Goal: Navigation & Orientation: Find specific page/section

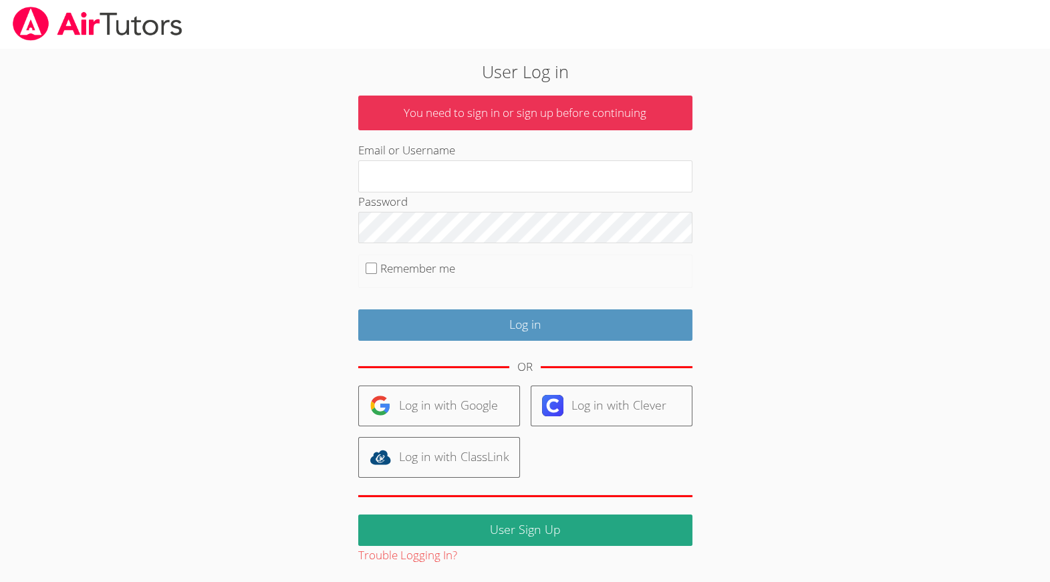
type input "[EMAIL_ADDRESS][DOMAIN_NAME]"
click at [375, 274] on input "Remember me" at bounding box center [371, 268] width 11 height 11
checkbox input "true"
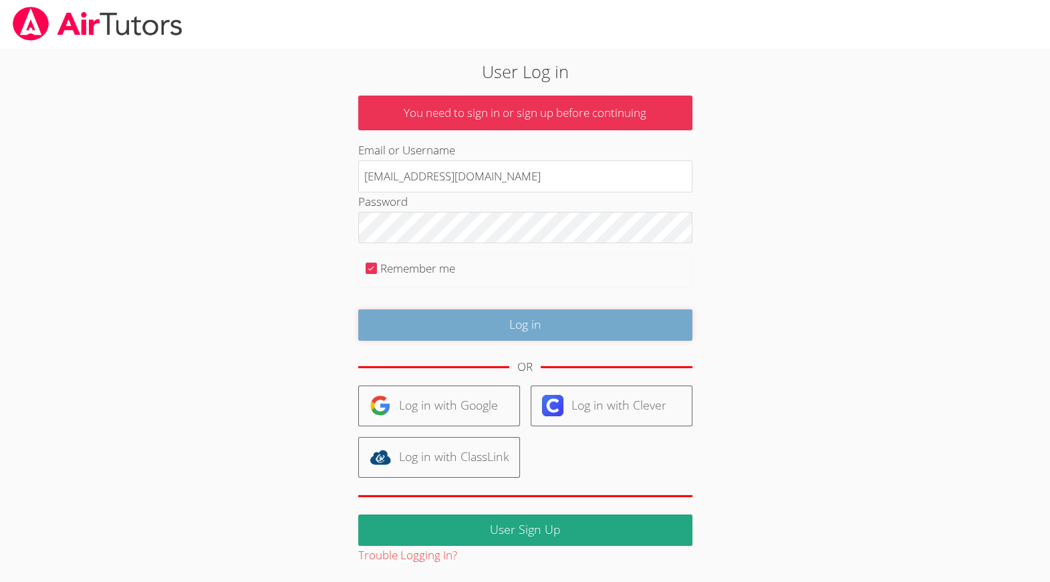
click at [516, 340] on input "Log in" at bounding box center [525, 324] width 334 height 31
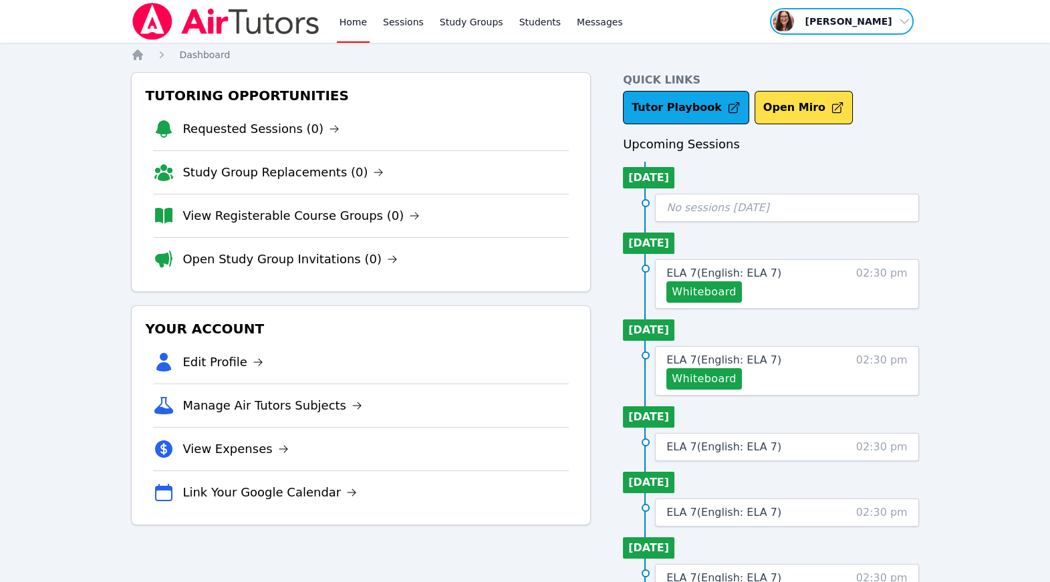
click at [900, 27] on span "button" at bounding box center [842, 21] width 146 height 29
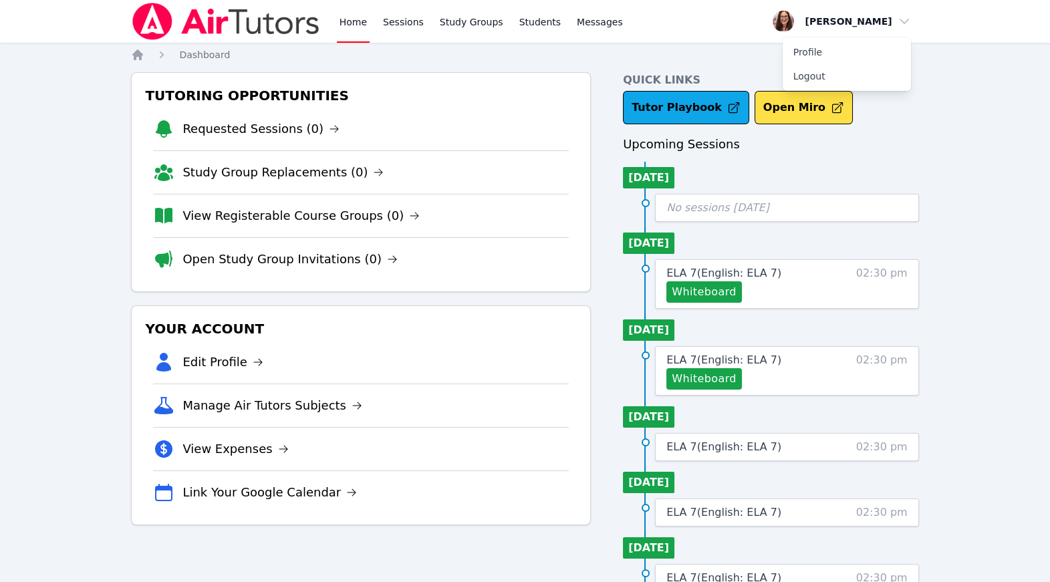
click at [961, 98] on div "Home Sessions Study Groups Students Messages Open user menu Michelle Bermas Pro…" at bounding box center [525, 476] width 1050 height 952
click at [426, 21] on link "Sessions" at bounding box center [403, 21] width 46 height 43
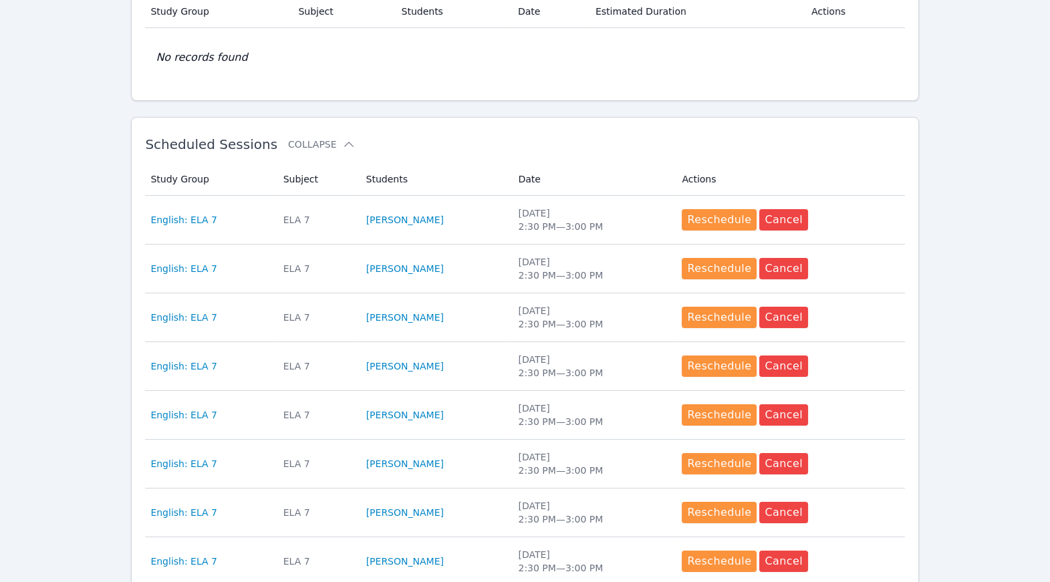
scroll to position [297, 0]
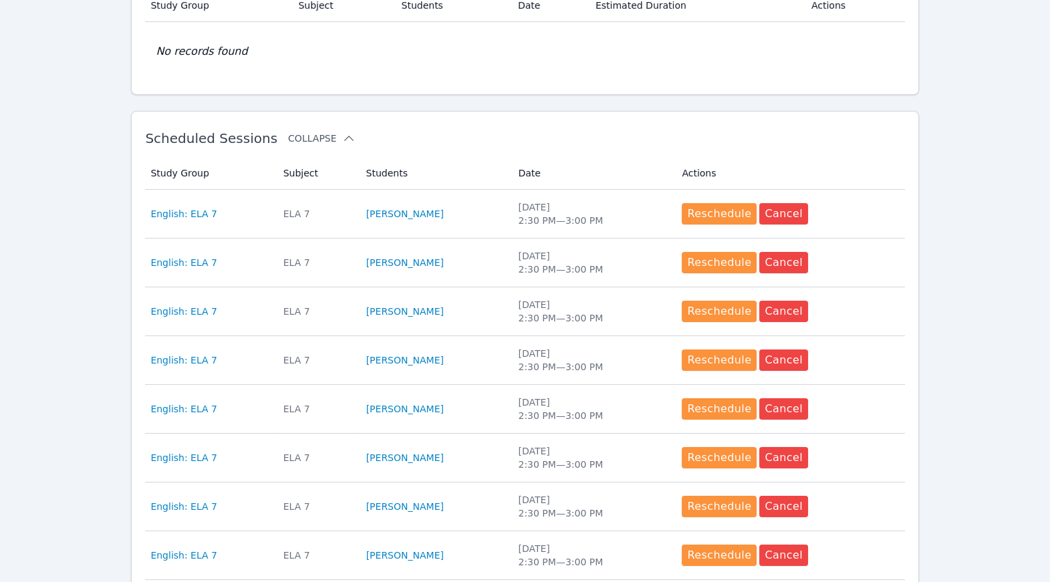
click at [356, 145] on icon at bounding box center [348, 138] width 13 height 13
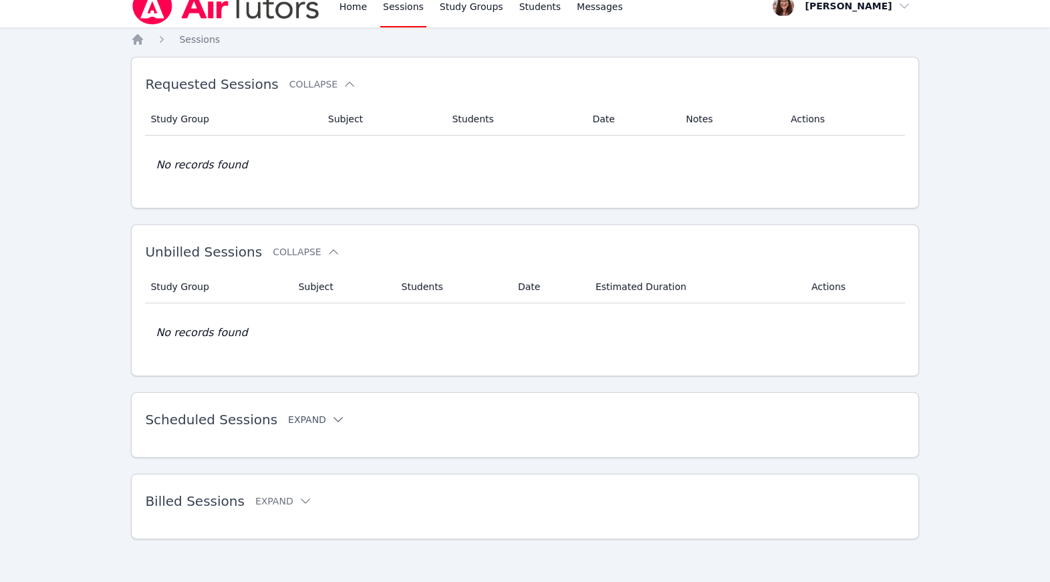
scroll to position [162, 0]
click at [343, 417] on icon at bounding box center [338, 419] width 9 height 5
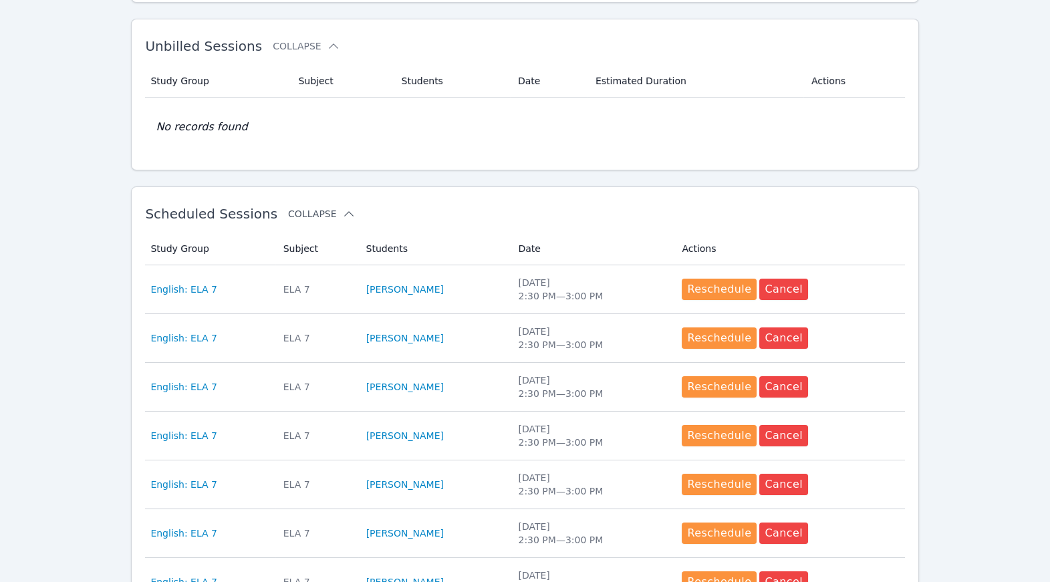
scroll to position [0, 0]
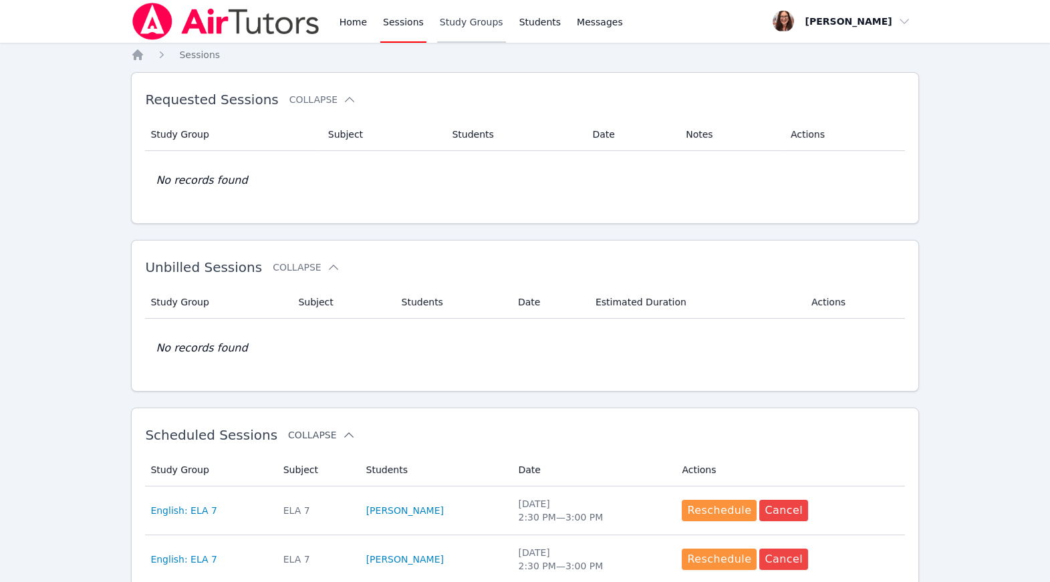
click at [506, 27] on link "Study Groups" at bounding box center [471, 21] width 69 height 43
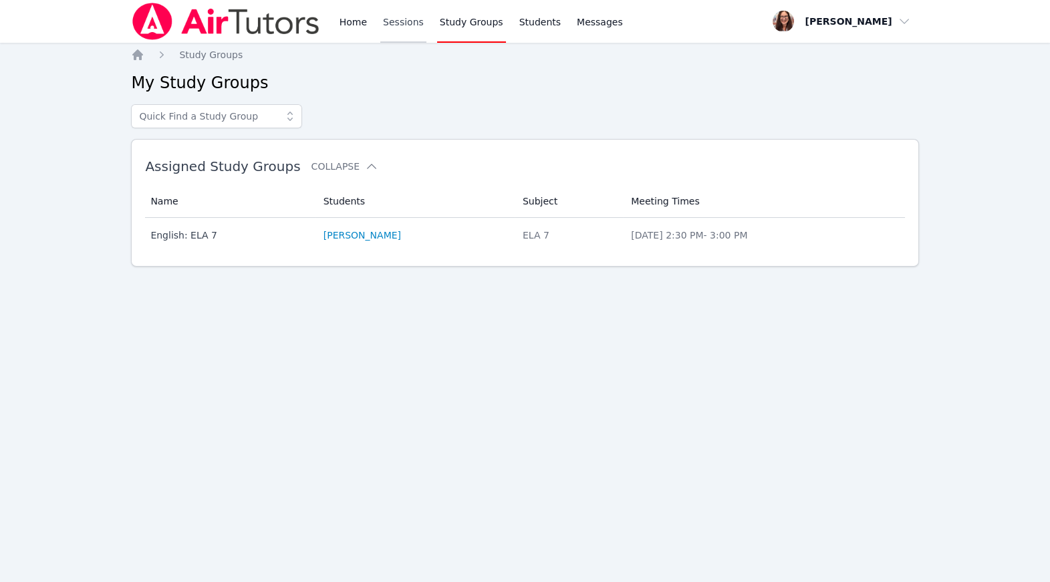
click at [426, 31] on link "Sessions" at bounding box center [403, 21] width 46 height 43
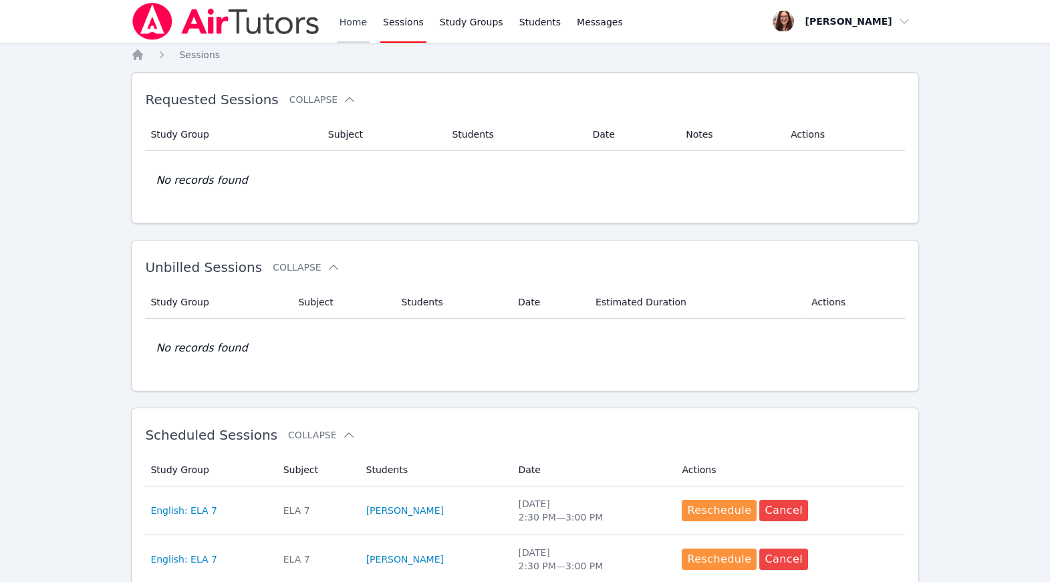
click at [370, 29] on link "Home" at bounding box center [353, 21] width 33 height 43
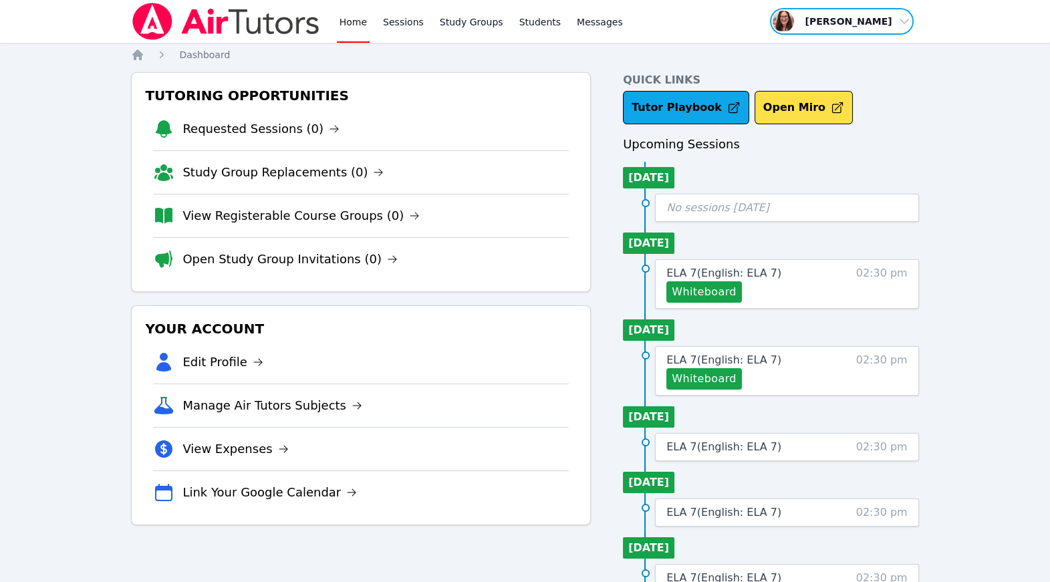
click at [894, 28] on span "button" at bounding box center [842, 21] width 146 height 29
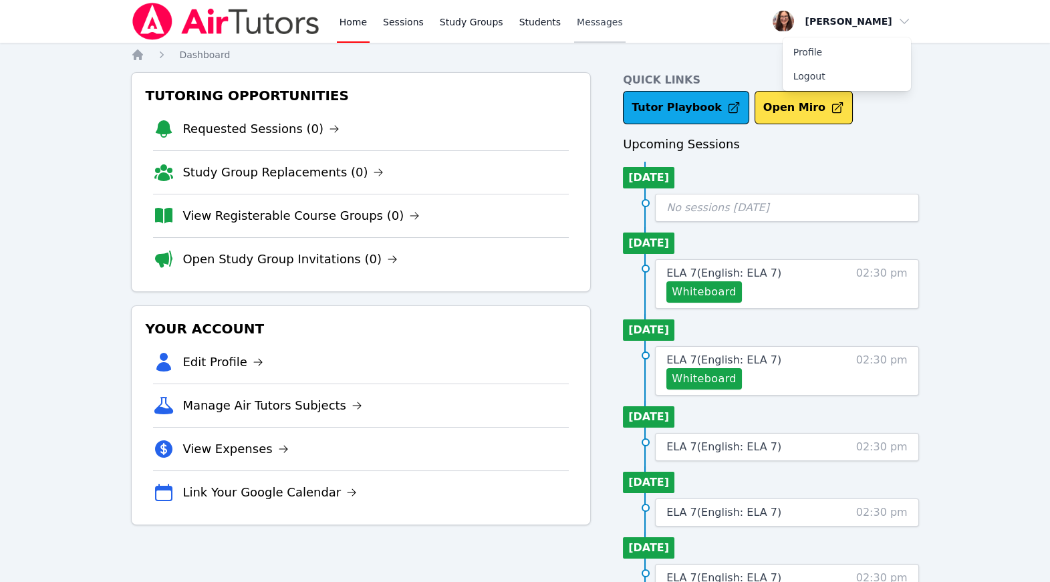
click at [623, 25] on span "Messages" at bounding box center [600, 21] width 46 height 13
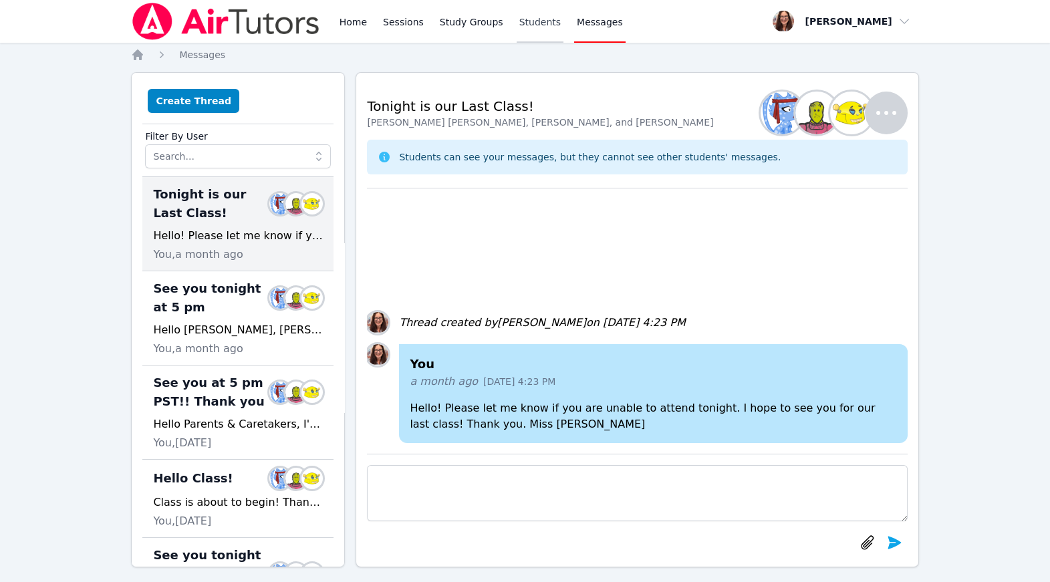
click at [563, 26] on link "Students" at bounding box center [540, 21] width 47 height 43
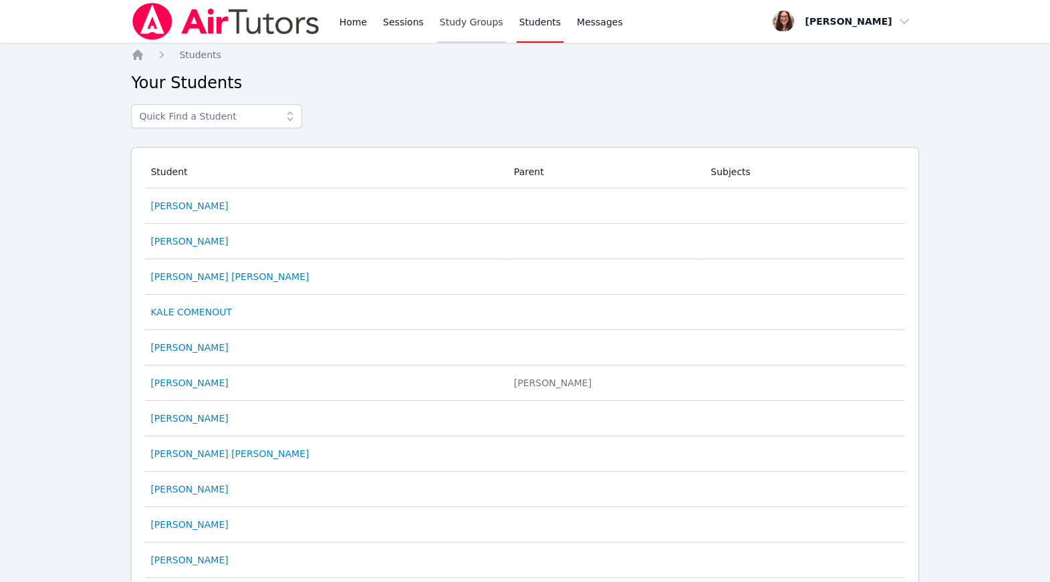
click at [506, 23] on link "Study Groups" at bounding box center [471, 21] width 69 height 43
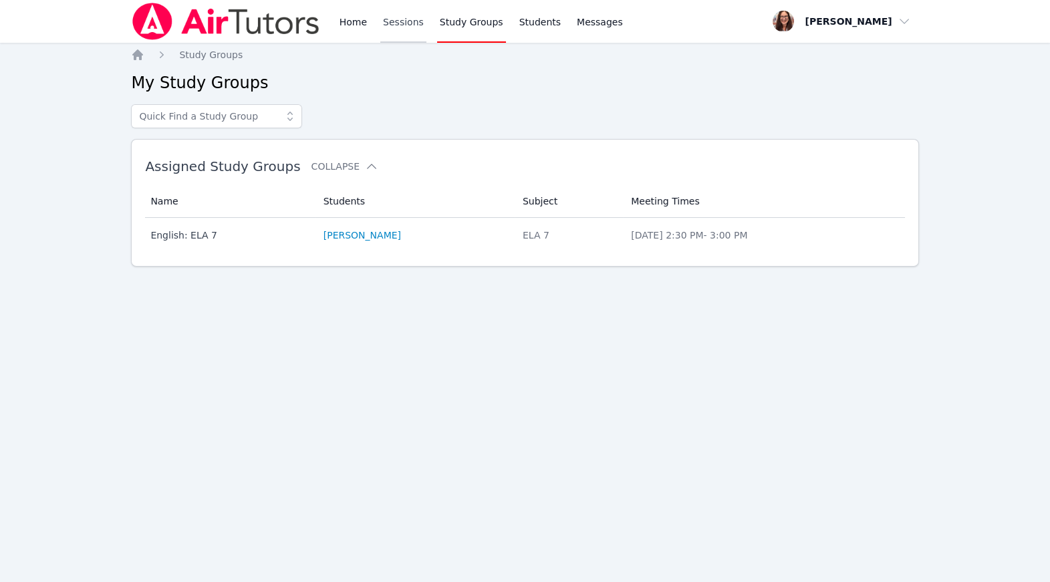
click at [426, 29] on link "Sessions" at bounding box center [403, 21] width 46 height 43
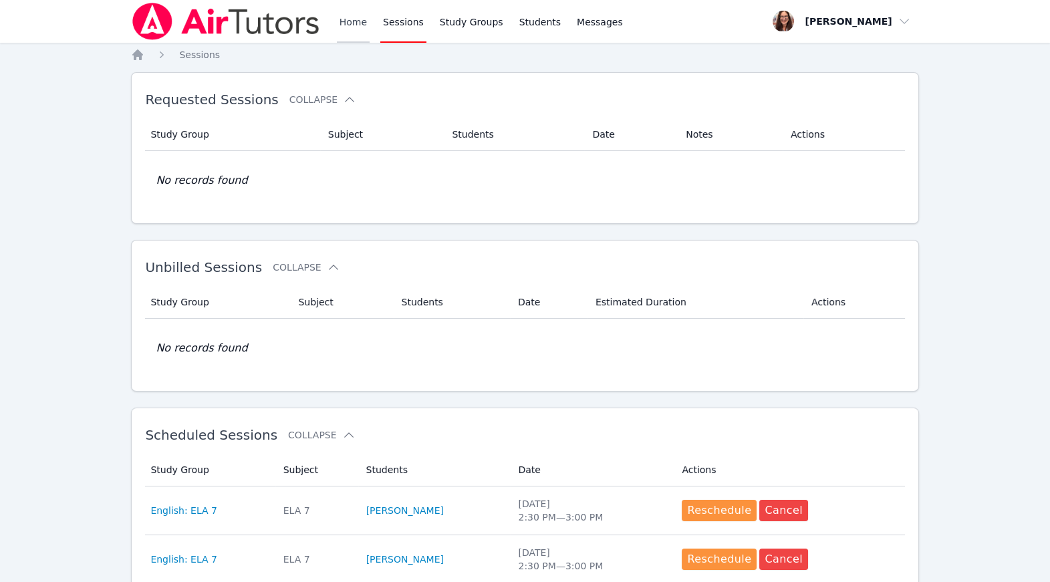
click at [370, 31] on link "Home" at bounding box center [353, 21] width 33 height 43
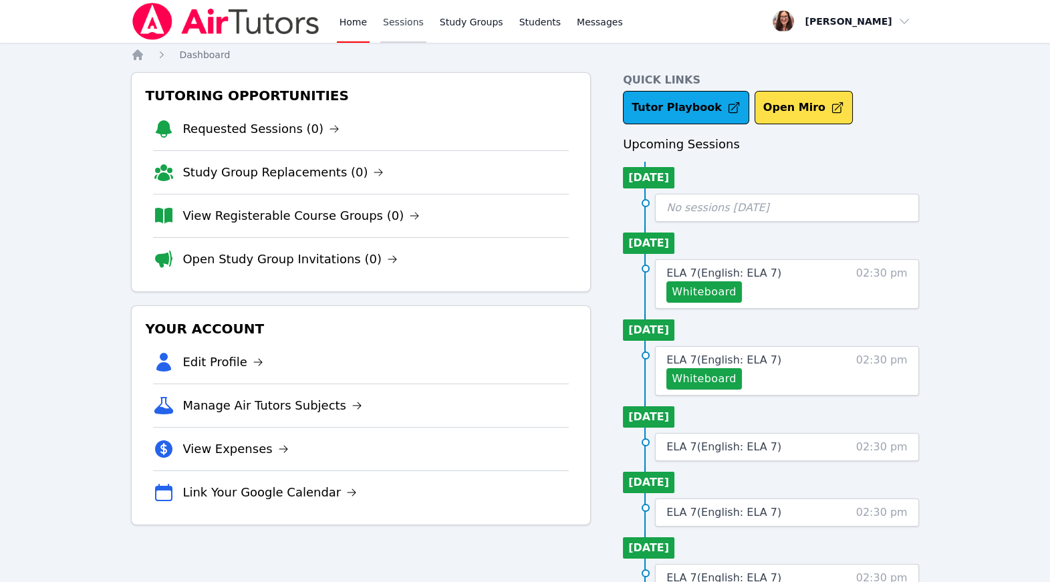
click at [426, 29] on link "Sessions" at bounding box center [403, 21] width 46 height 43
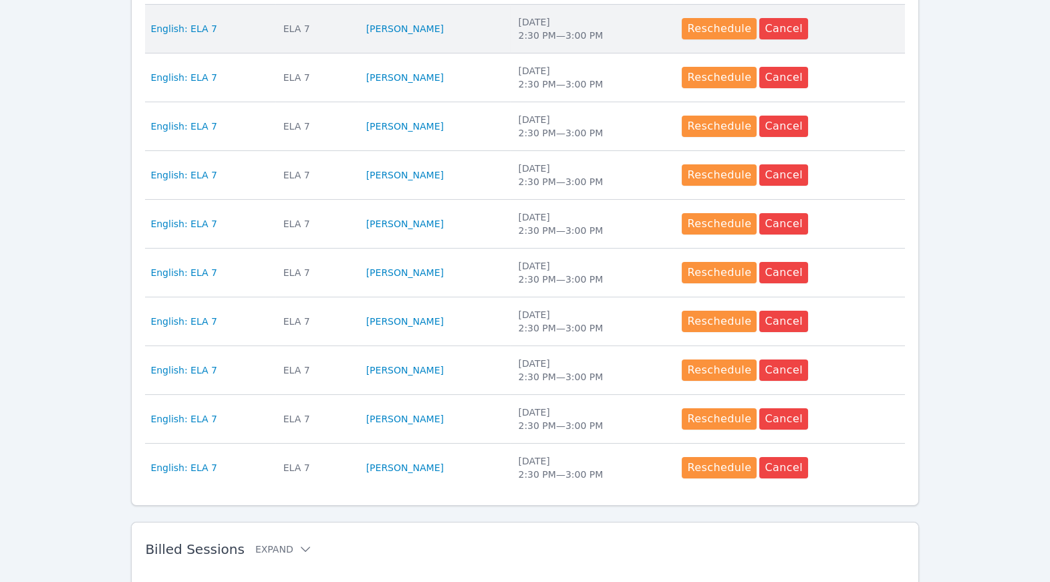
scroll to position [485, 0]
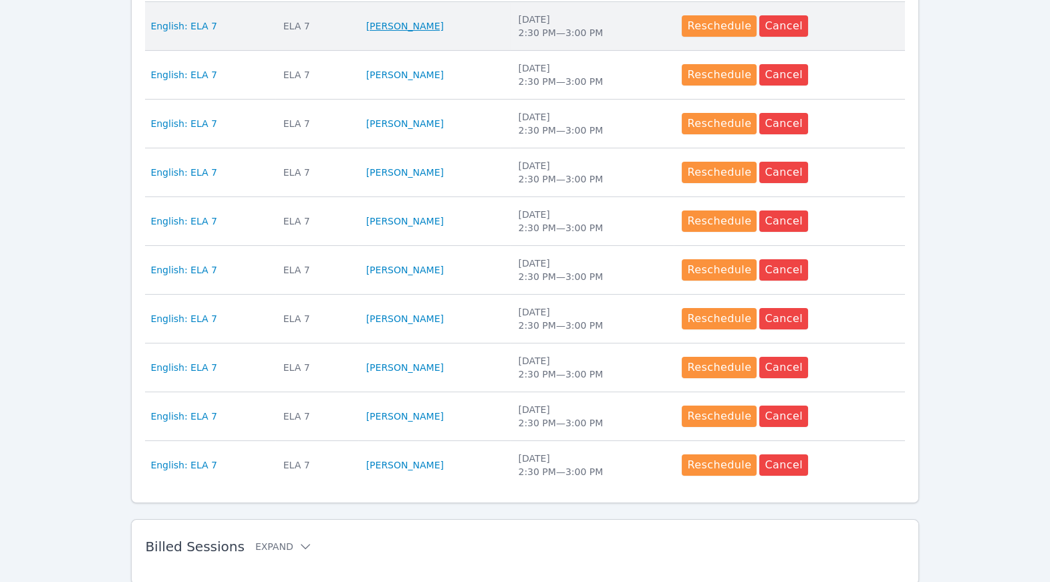
click at [433, 33] on link "Sharleez Khan" at bounding box center [405, 25] width 78 height 13
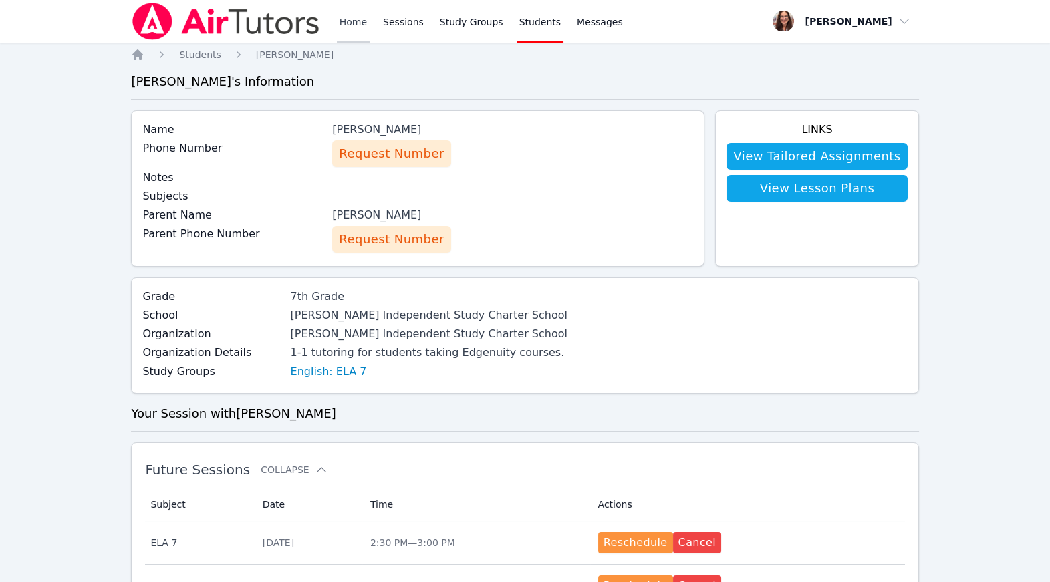
click at [370, 30] on link "Home" at bounding box center [353, 21] width 33 height 43
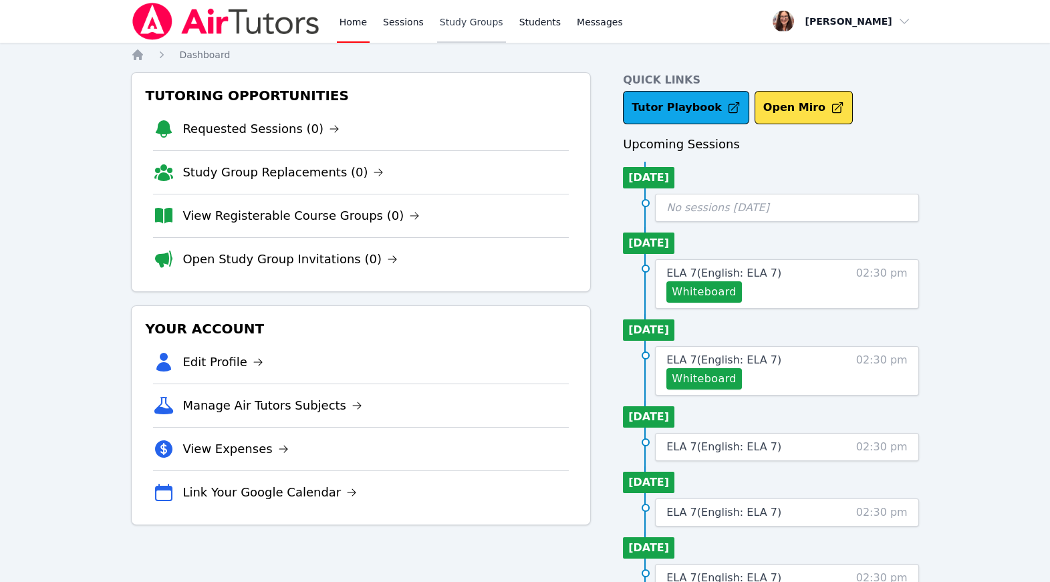
click at [506, 25] on link "Study Groups" at bounding box center [471, 21] width 69 height 43
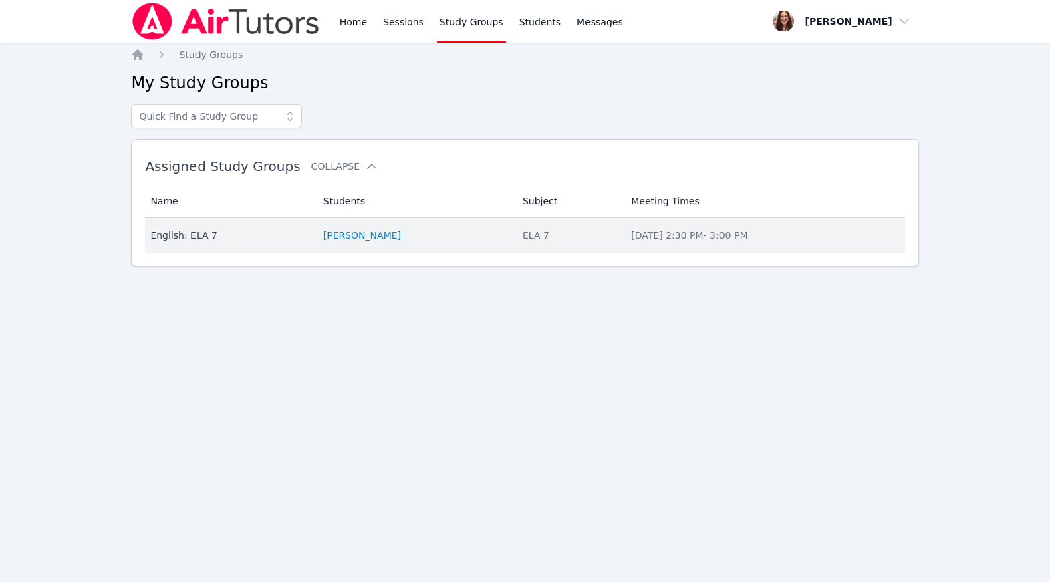
click at [184, 242] on div "English: ELA 7" at bounding box center [228, 235] width 156 height 13
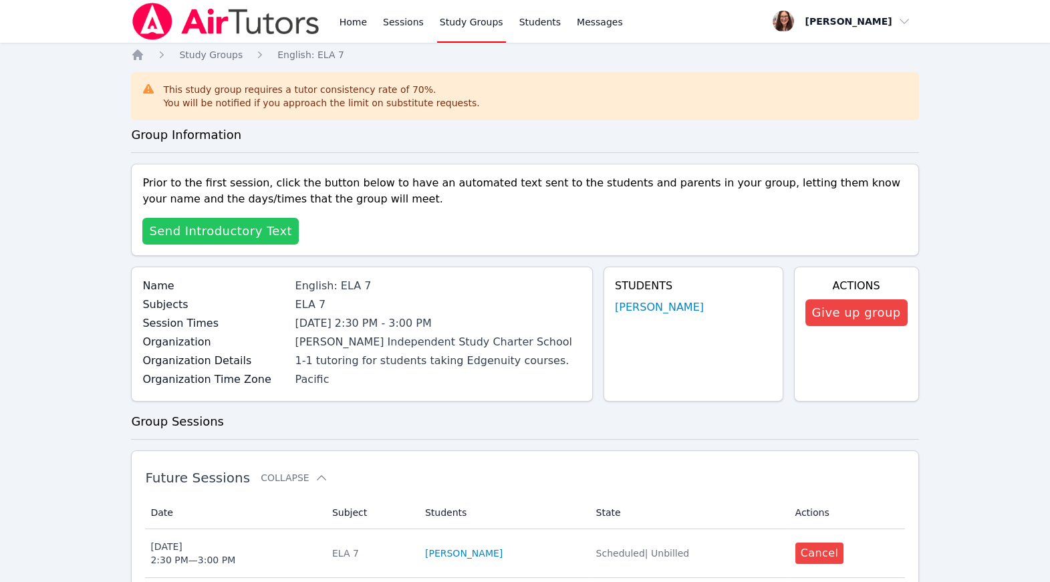
click at [231, 241] on span "Send Introductory Text" at bounding box center [220, 231] width 143 height 19
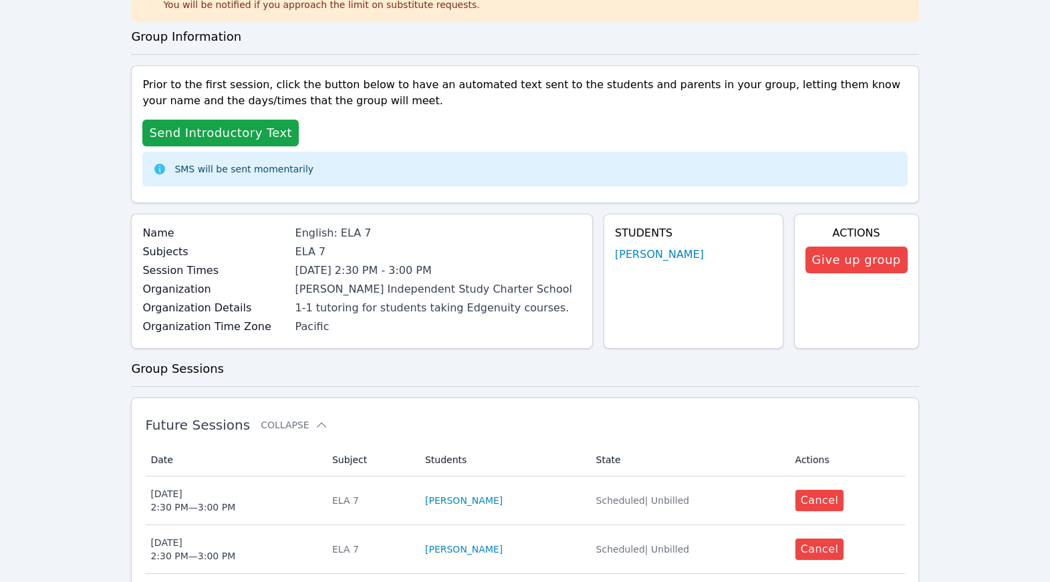
scroll to position [101, 0]
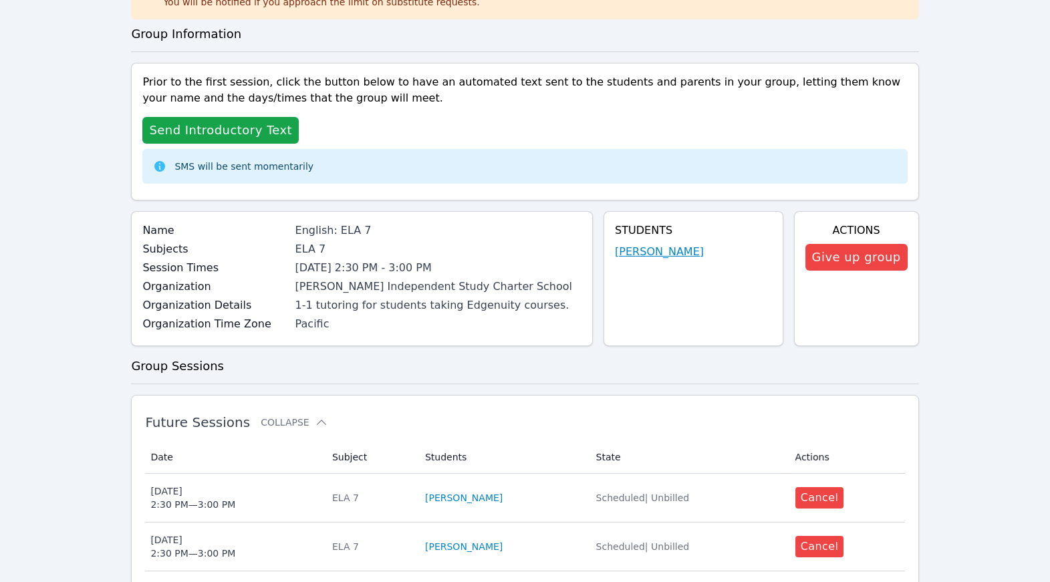
click at [642, 260] on link "Sharleez Khan" at bounding box center [659, 252] width 89 height 16
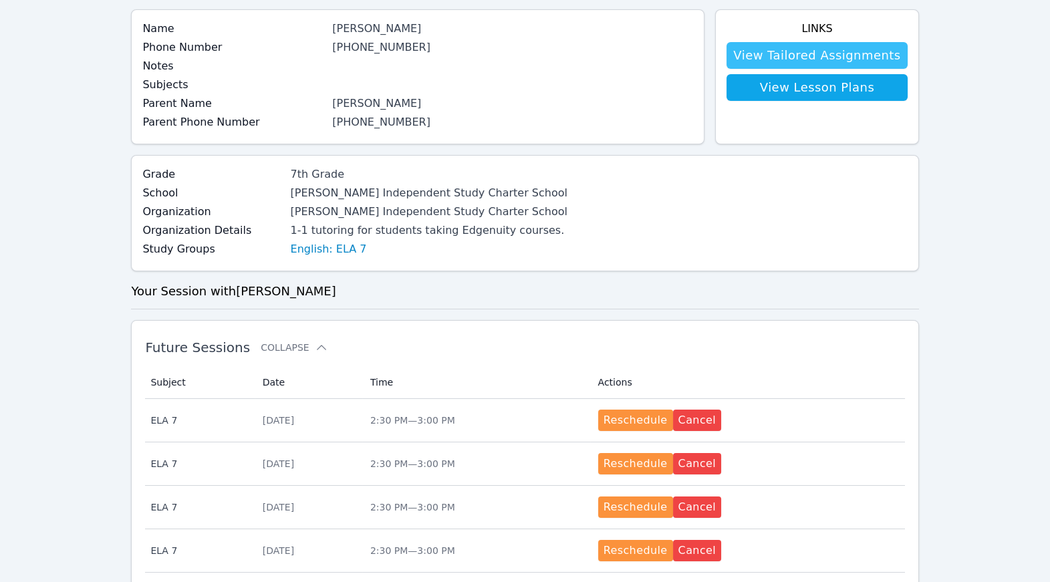
click at [792, 69] on link "View Tailored Assignments" at bounding box center [817, 55] width 180 height 27
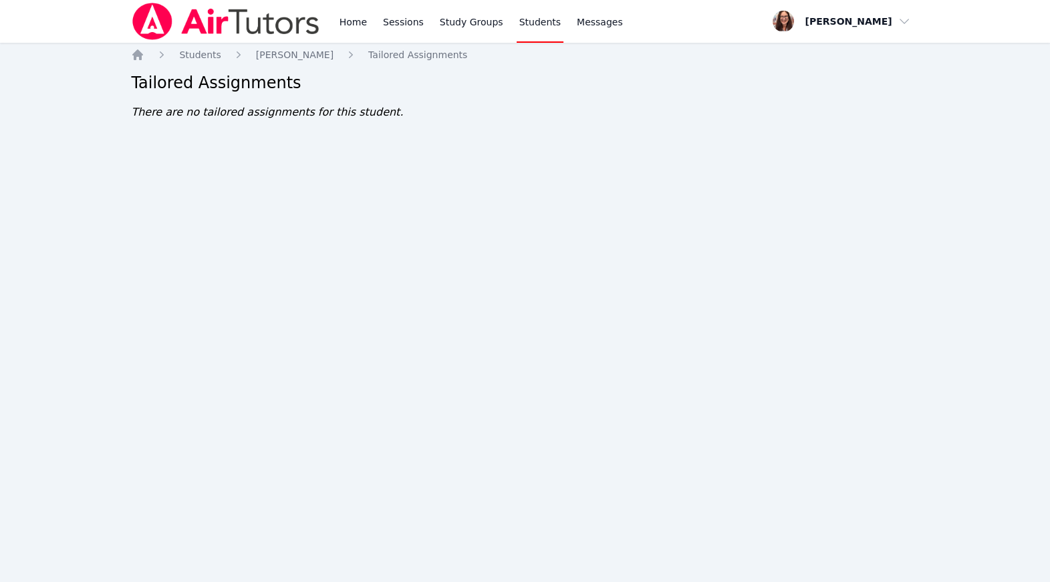
scroll to position [101, 0]
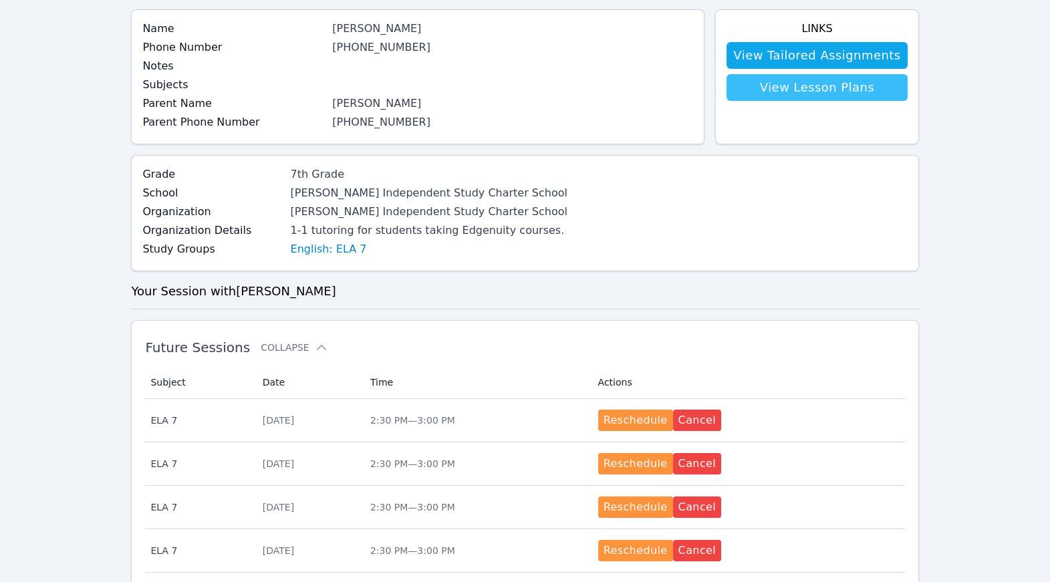
click at [761, 101] on link "View Lesson Plans" at bounding box center [817, 87] width 180 height 27
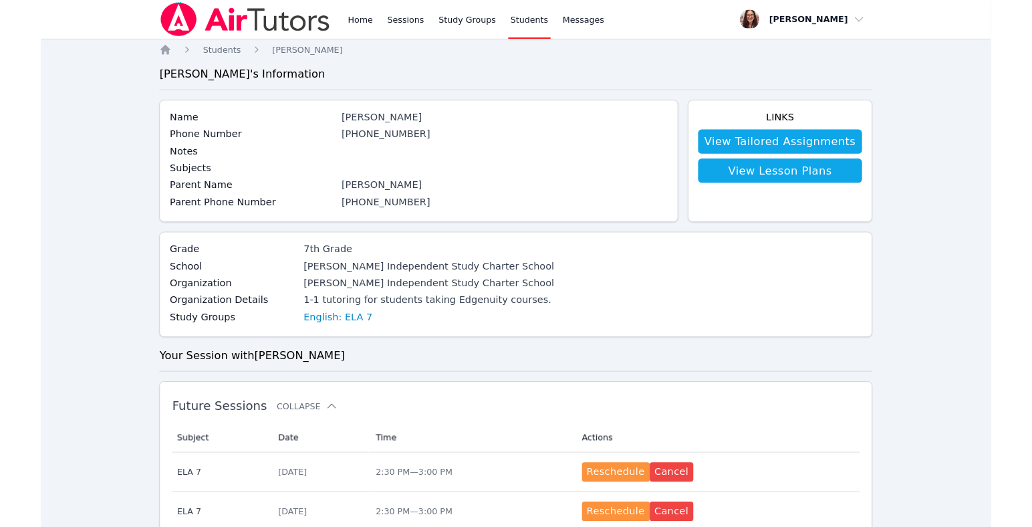
scroll to position [101, 0]
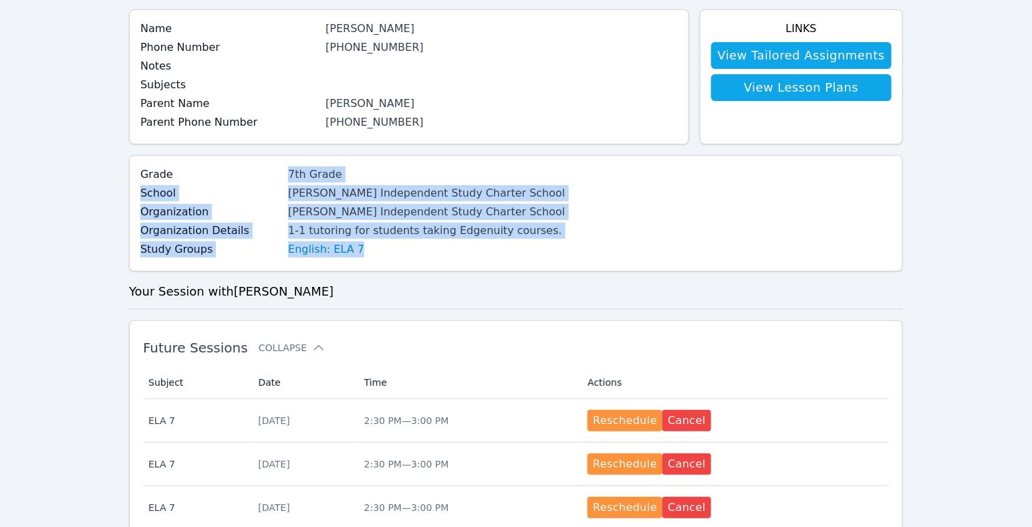
drag, startPoint x: 449, startPoint y: 337, endPoint x: 296, endPoint y: 245, distance: 177.8
click at [296, 245] on div "Grade 7th Grade School Tracy Independent Study Charter School Organization Trac…" at bounding box center [352, 213] width 425 height 94
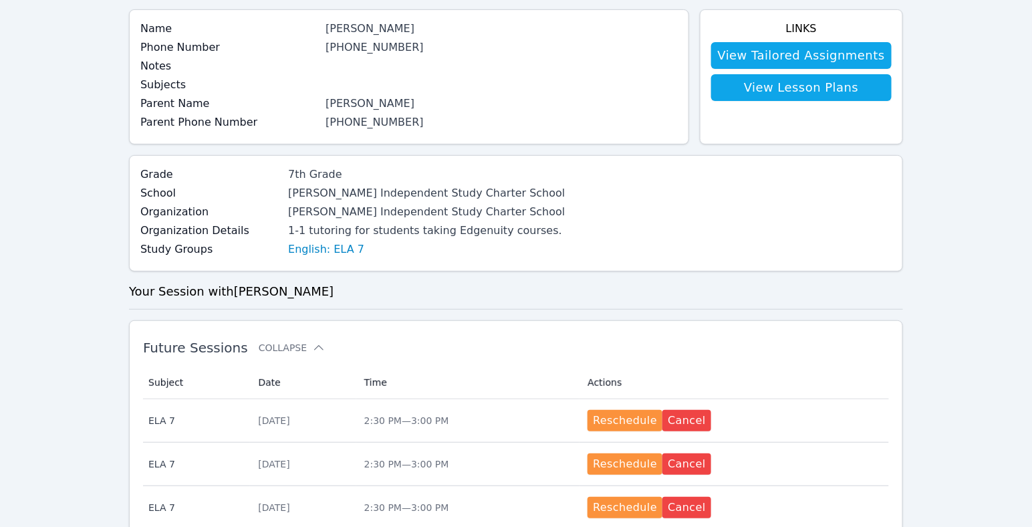
click at [299, 229] on div "Grade 7th Grade School Tracy Independent Study Charter School Organization Trac…" at bounding box center [516, 213] width 774 height 116
drag, startPoint x: 303, startPoint y: 263, endPoint x: 553, endPoint y: 271, distance: 250.8
click at [553, 201] on div "Tracy Independent Study Charter School" at bounding box center [426, 193] width 277 height 16
click at [0, 426] on div at bounding box center [0, 426] width 0 height 0
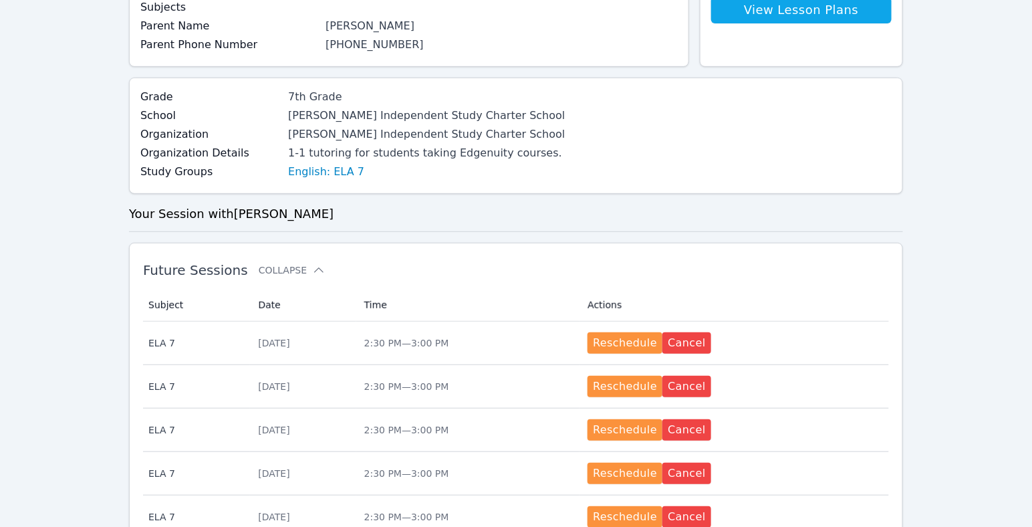
scroll to position [171, 0]
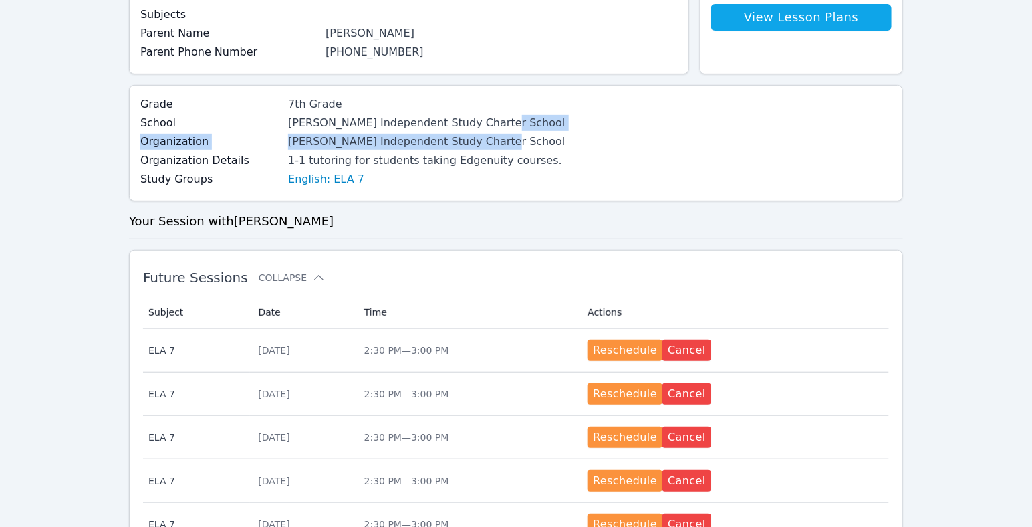
drag, startPoint x: 566, startPoint y: 209, endPoint x: 303, endPoint y: 208, distance: 263.4
click at [303, 190] on div "Grade 7th Grade School Tracy Independent Study Charter School Organization Trac…" at bounding box center [352, 143] width 425 height 94
copy div "Organization Tracy Independent Study Charter School"
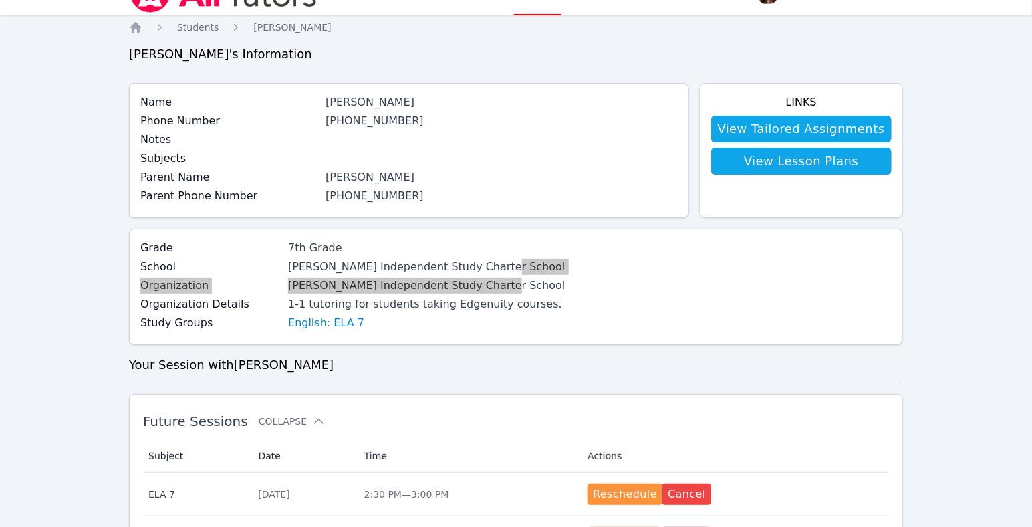
scroll to position [0, 0]
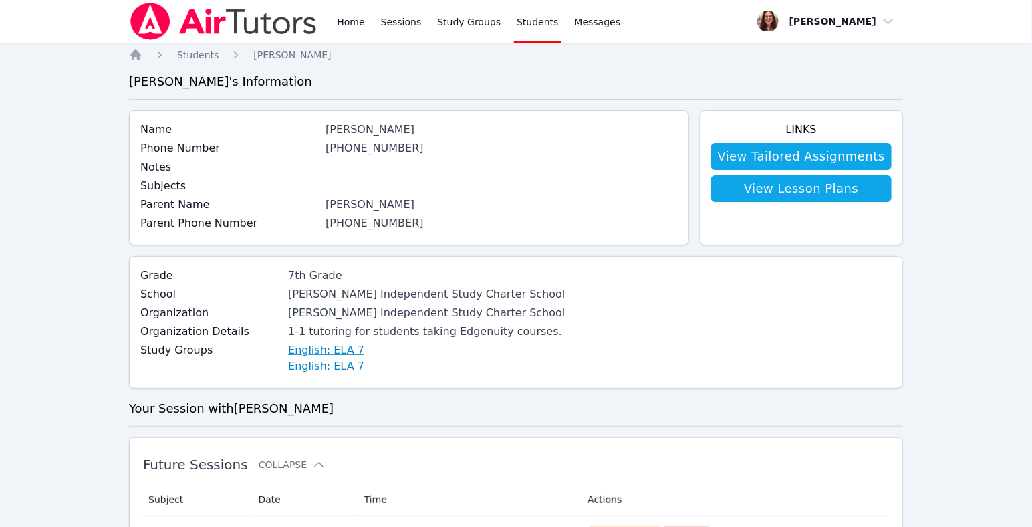
click at [352, 358] on link "English: ELA 7" at bounding box center [326, 350] width 76 height 16
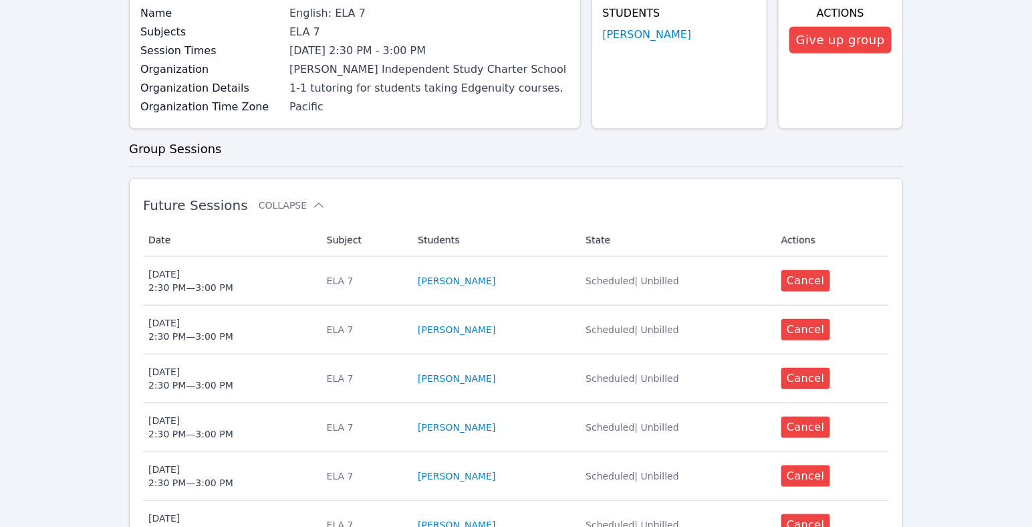
scroll to position [178, 0]
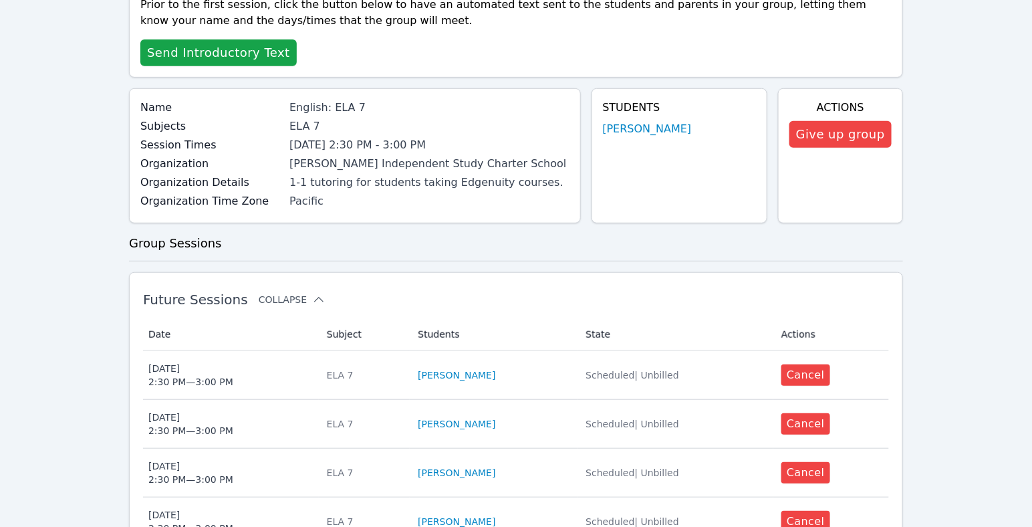
click at [326, 306] on icon at bounding box center [318, 299] width 13 height 13
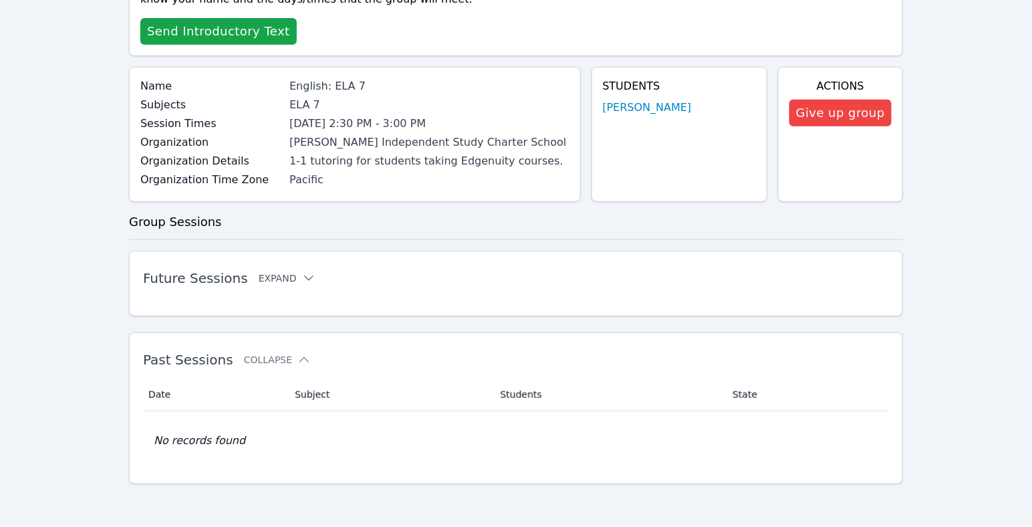
scroll to position [418, 0]
click at [316, 271] on icon at bounding box center [308, 277] width 13 height 13
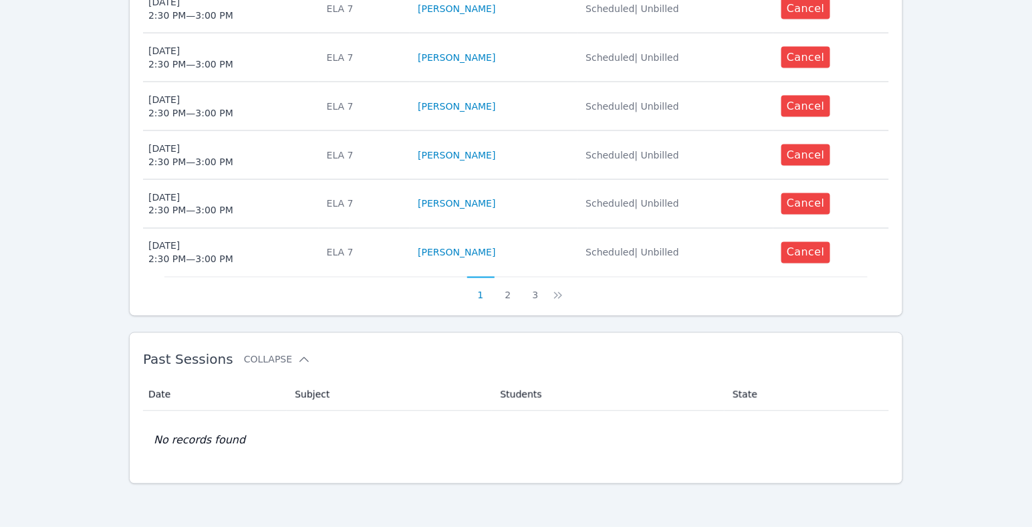
scroll to position [979, 0]
click at [564, 302] on icon at bounding box center [557, 295] width 13 height 13
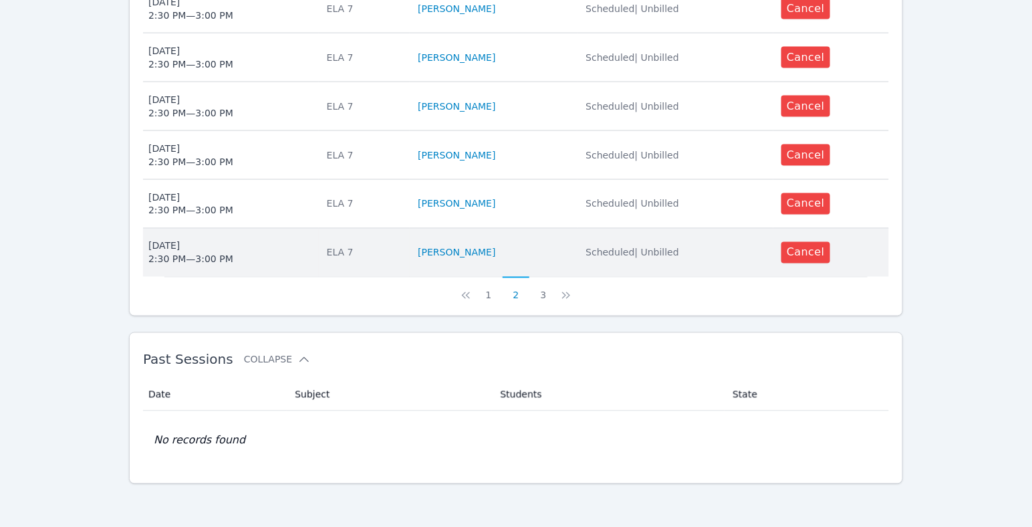
scroll to position [1091, 0]
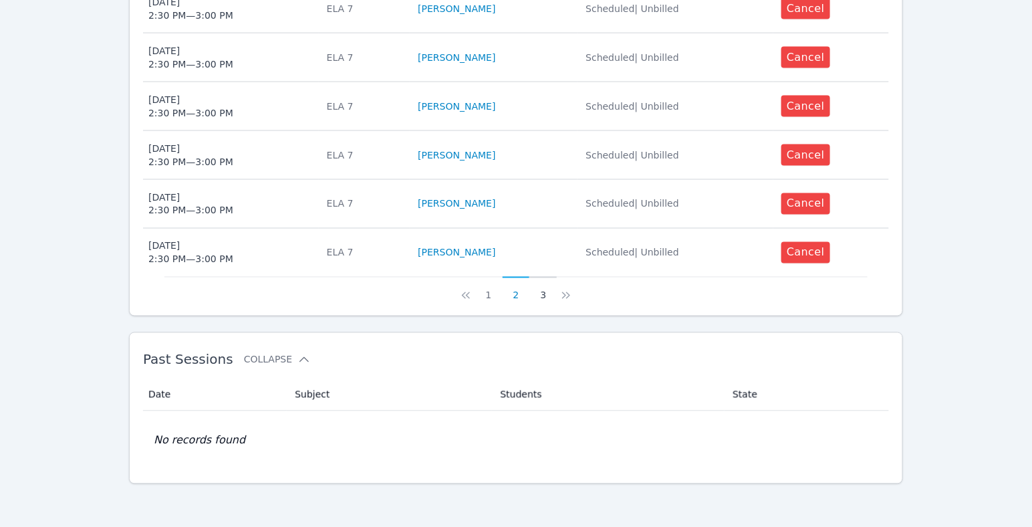
click at [549, 277] on button "3" at bounding box center [542, 289] width 27 height 25
